Goal: Task Accomplishment & Management: Manage account settings

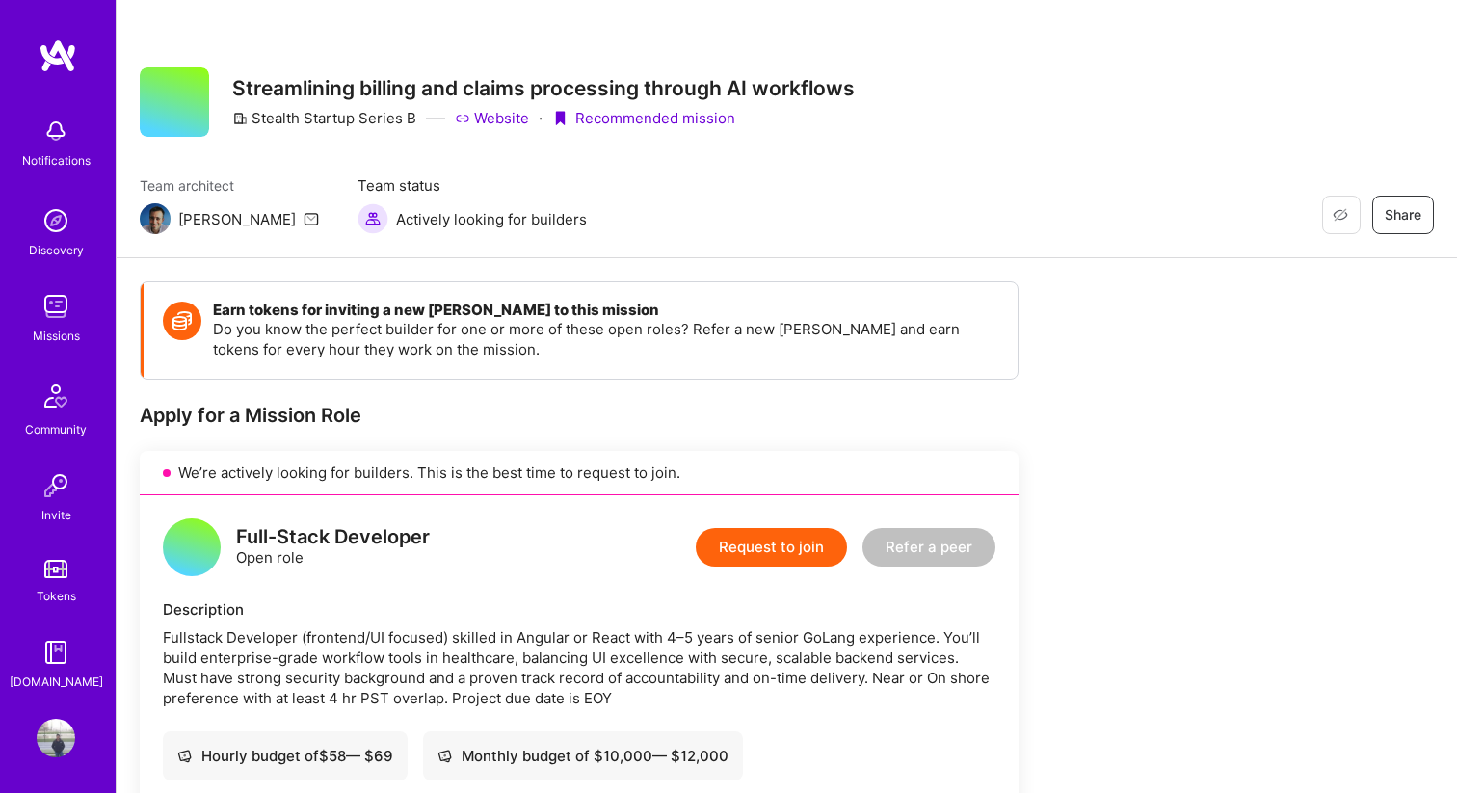
scroll to position [312, 0]
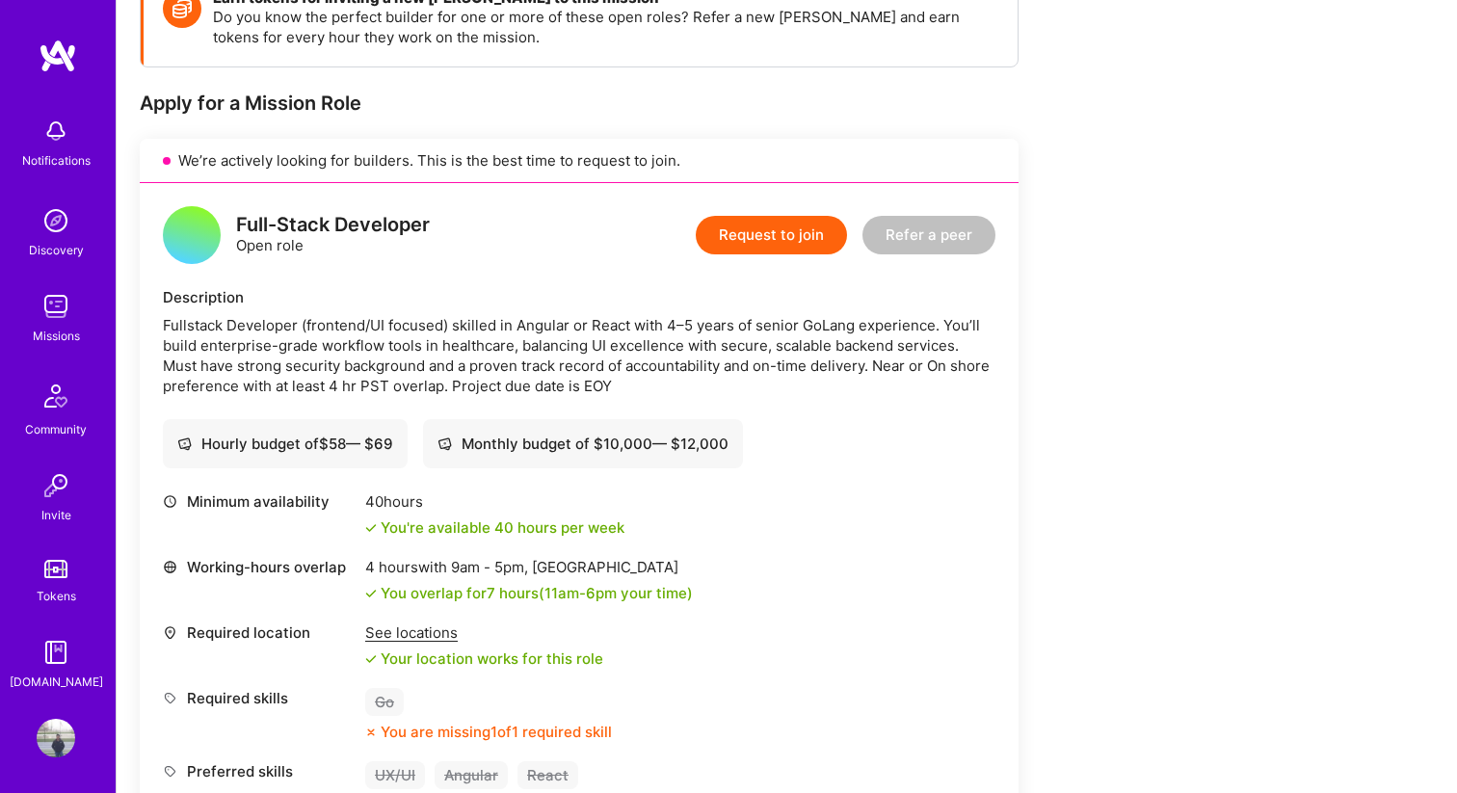
click at [61, 588] on div "Tokens" at bounding box center [57, 596] width 40 height 20
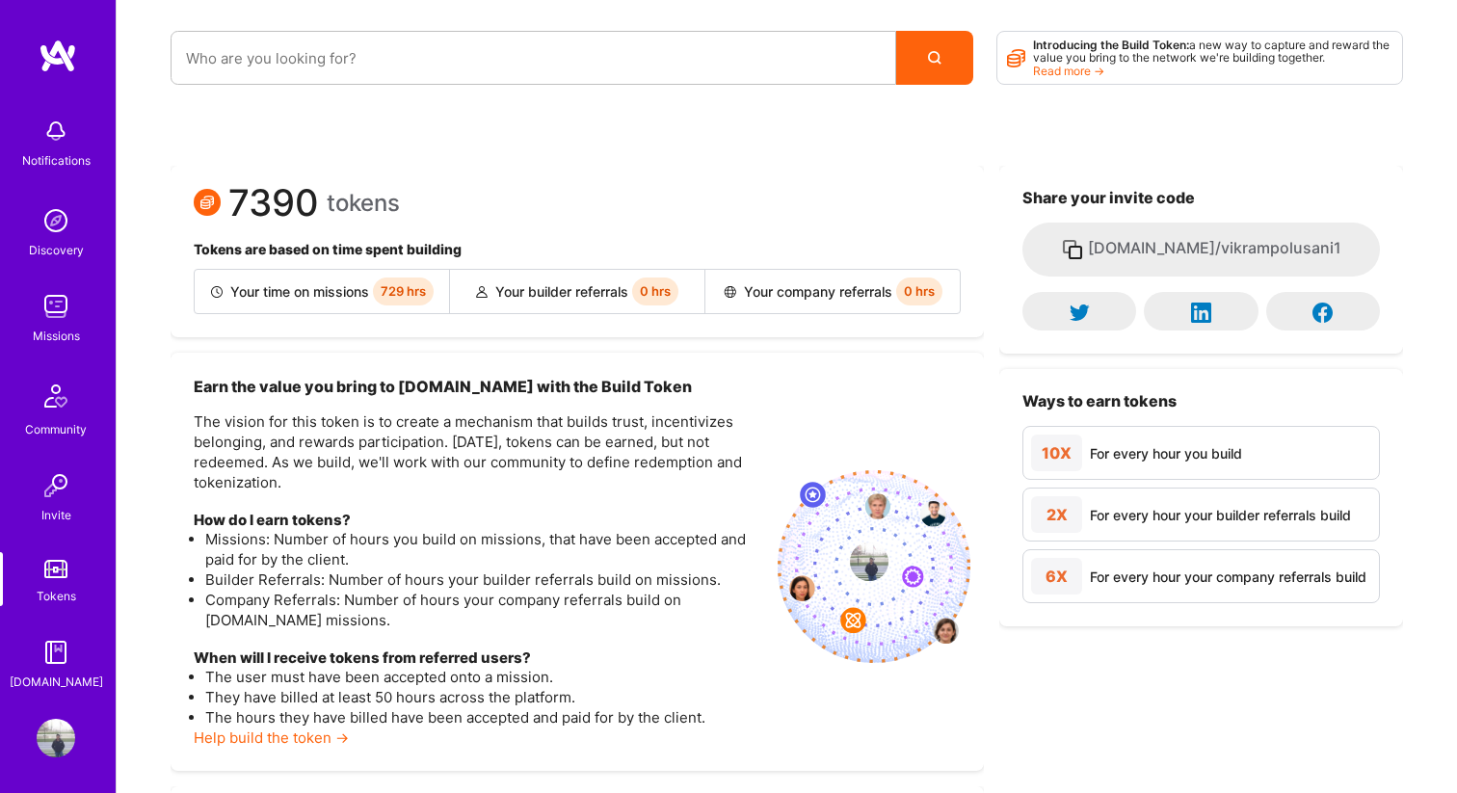
click at [57, 313] on img at bounding box center [56, 306] width 39 height 39
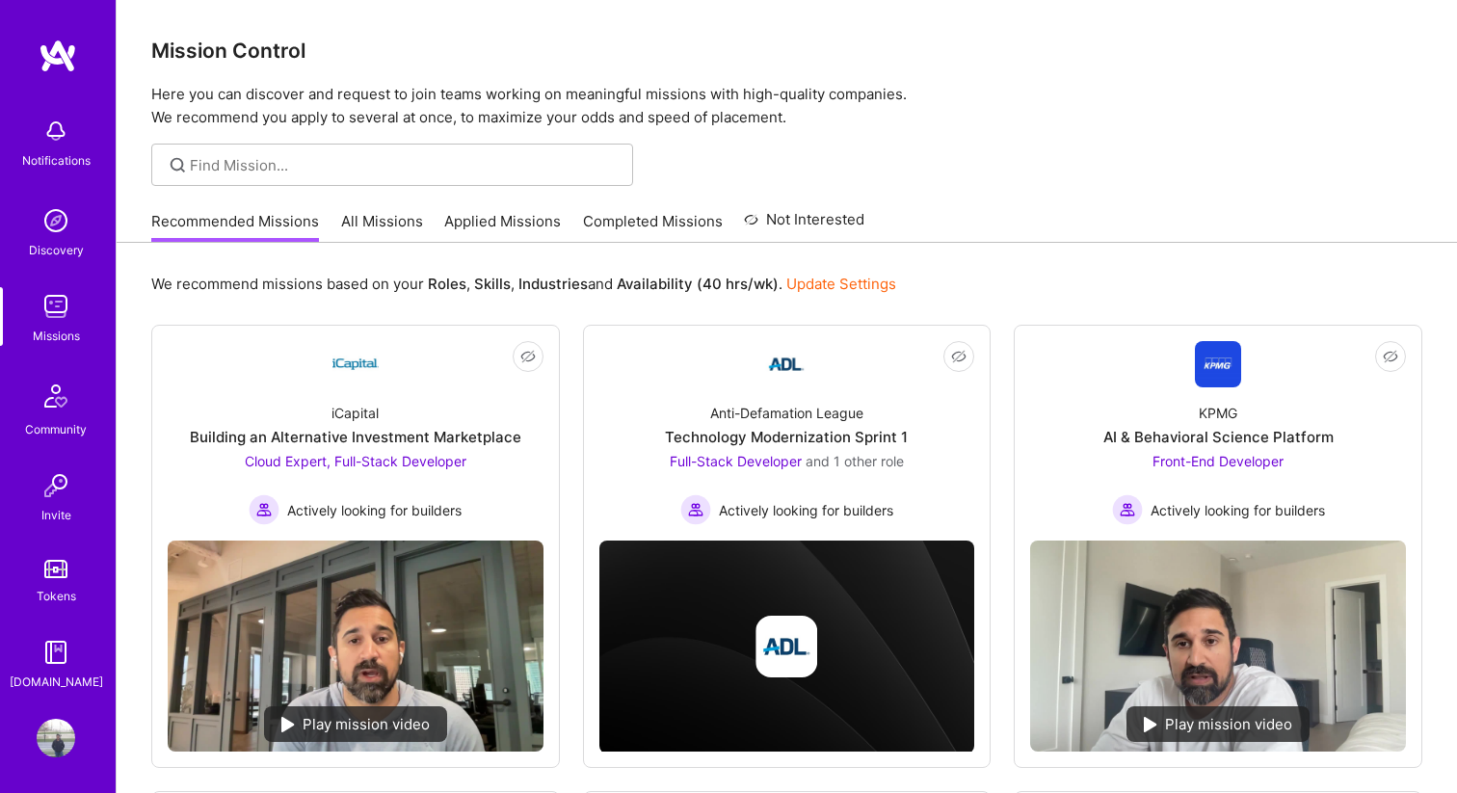
click at [383, 222] on link "All Missions" at bounding box center [382, 227] width 82 height 32
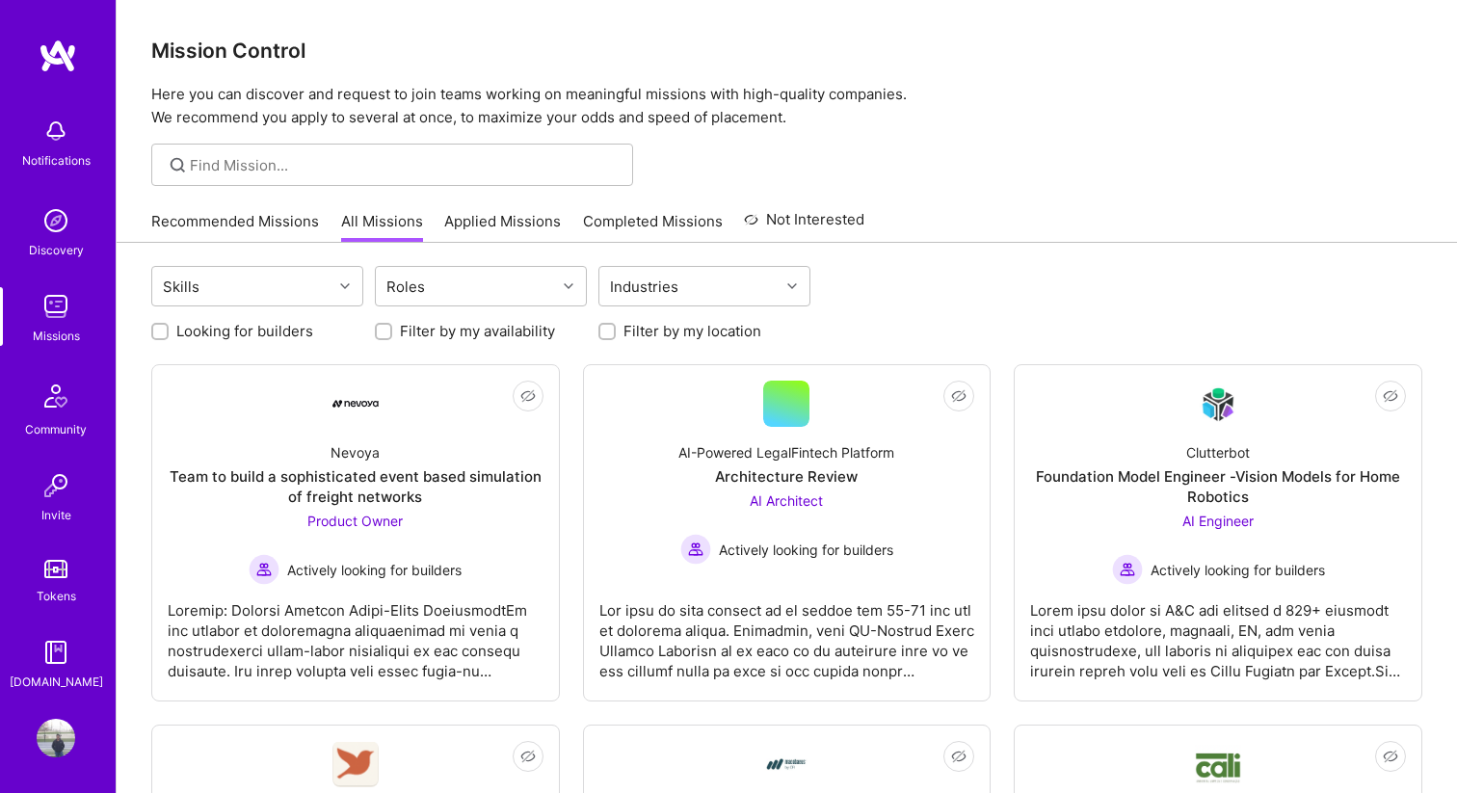
click at [490, 224] on link "Applied Missions" at bounding box center [502, 227] width 117 height 32
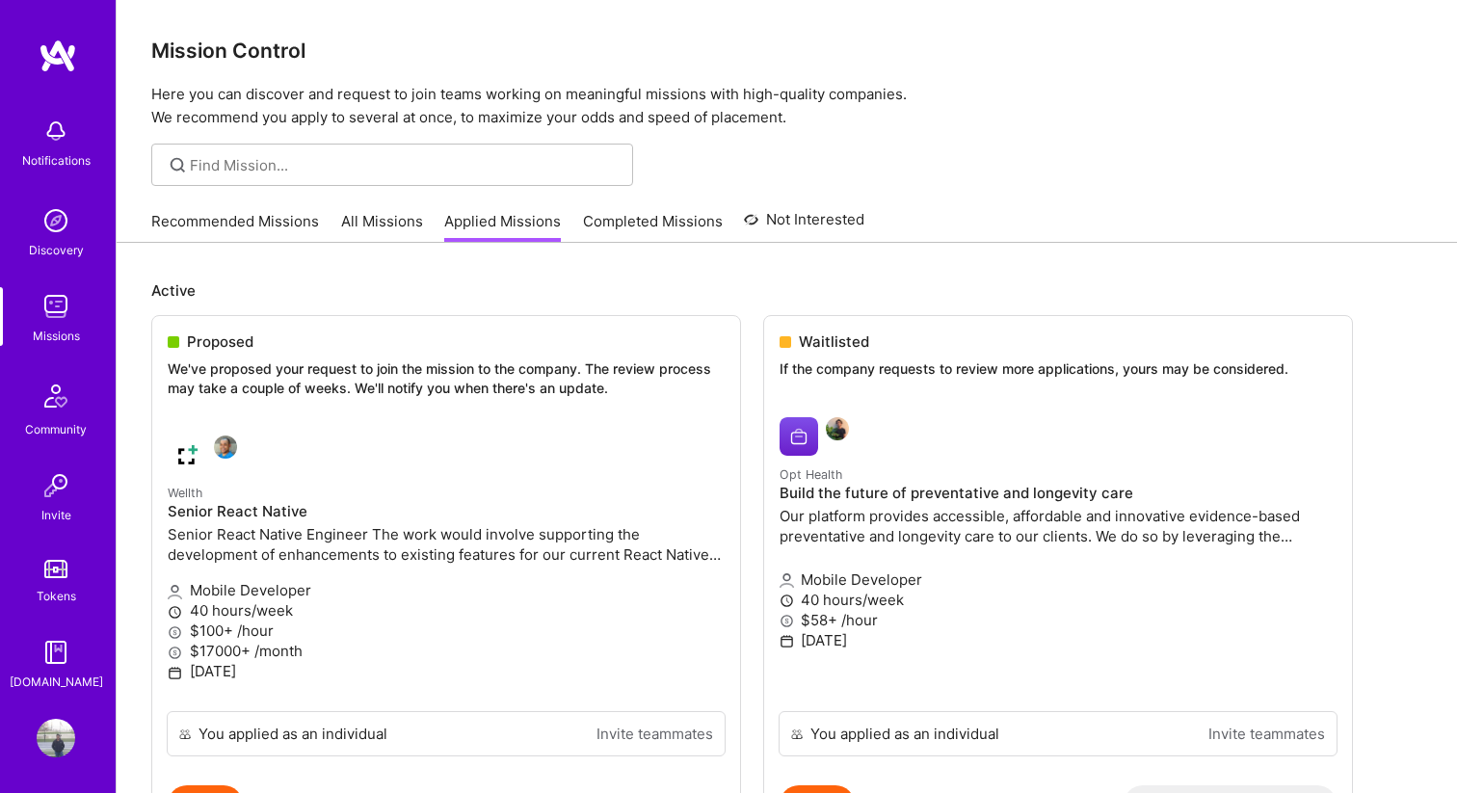
click at [468, 370] on p "We've proposed your request to join the mission to the company. The review proc…" at bounding box center [446, 378] width 557 height 38
